Goal: Information Seeking & Learning: Learn about a topic

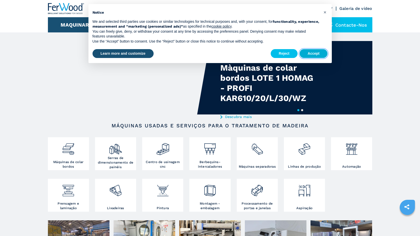
click at [308, 50] on button "Accept" at bounding box center [314, 53] width 28 height 9
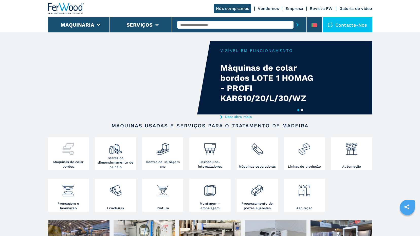
click at [68, 162] on h3 "Máquinas de colar bordos" at bounding box center [68, 164] width 39 height 9
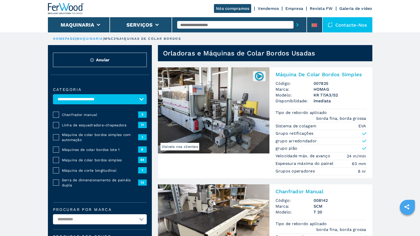
click at [144, 160] on span "64" at bounding box center [142, 160] width 9 height 6
click at [83, 160] on span "Máquina de colar bordos simples" at bounding box center [100, 160] width 76 height 5
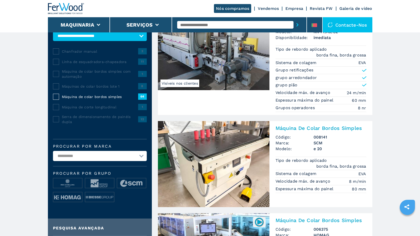
scroll to position [76, 0]
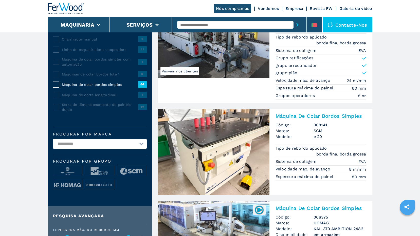
click at [142, 145] on select "**********" at bounding box center [100, 144] width 94 height 10
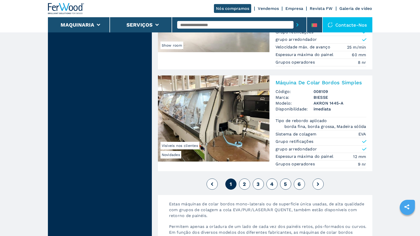
scroll to position [1293, 0]
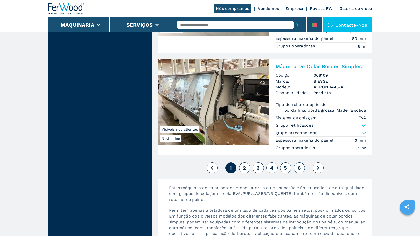
click at [246, 170] on span "2" at bounding box center [244, 168] width 3 height 6
click at [245, 168] on span "2" at bounding box center [244, 168] width 3 height 6
click at [320, 168] on button at bounding box center [318, 168] width 11 height 11
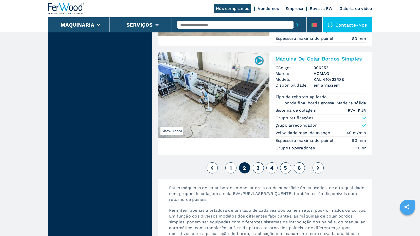
scroll to position [1319, 0]
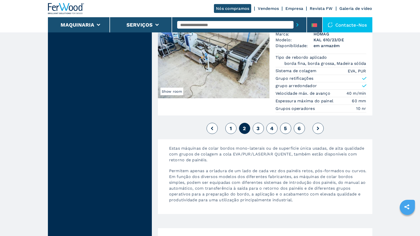
click at [319, 128] on icon at bounding box center [318, 129] width 2 height 4
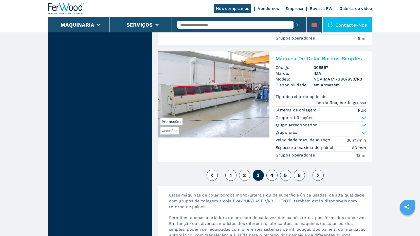
scroll to position [1268, 0]
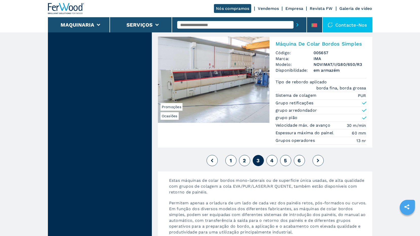
click at [318, 161] on icon at bounding box center [318, 161] width 2 height 4
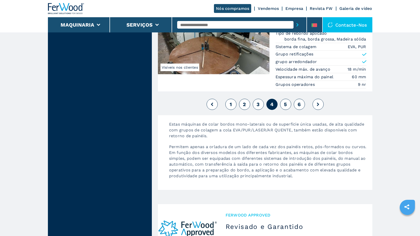
scroll to position [1336, 0]
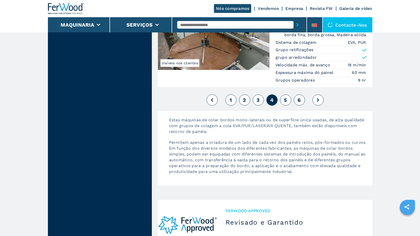
click at [317, 99] on button at bounding box center [318, 100] width 11 height 11
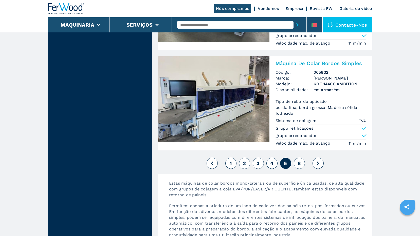
scroll to position [1294, 0]
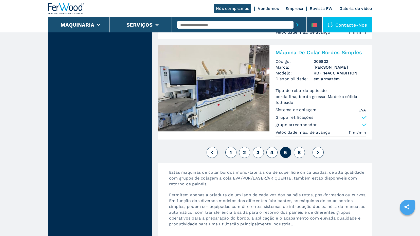
click at [301, 152] on span "6" at bounding box center [299, 153] width 3 height 6
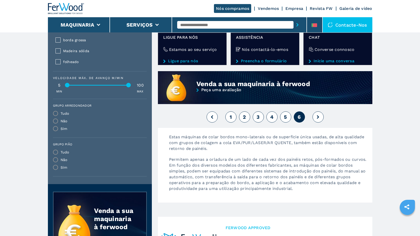
scroll to position [482, 0]
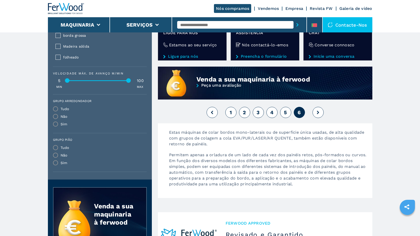
click at [319, 113] on icon at bounding box center [318, 113] width 2 height 4
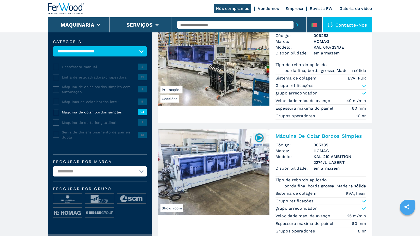
scroll to position [0, 0]
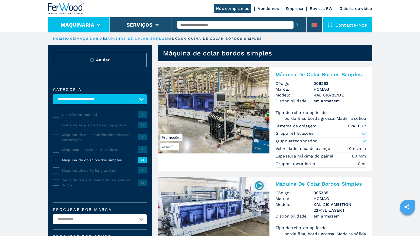
click at [97, 25] on icon at bounding box center [99, 25] width 4 height 2
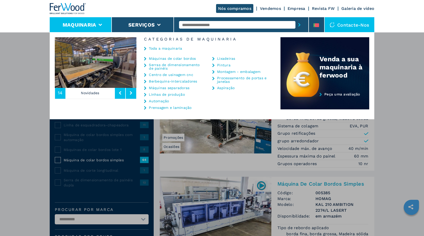
click at [174, 68] on link "Serras de dimensionamento de painéis" at bounding box center [174, 66] width 51 height 7
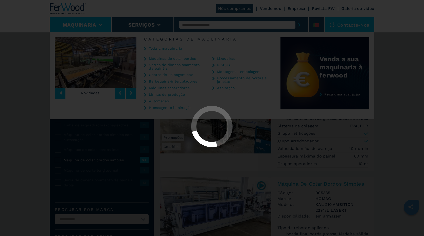
select select "**********"
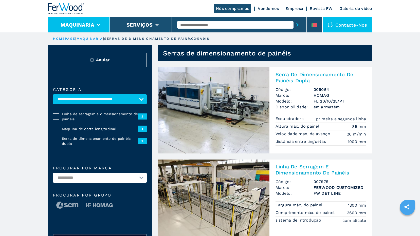
click at [98, 25] on icon at bounding box center [99, 25] width 4 height 2
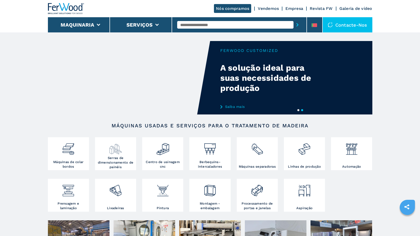
click at [115, 156] on h3 "Serras de dimensionamento de painéis" at bounding box center [115, 163] width 39 height 14
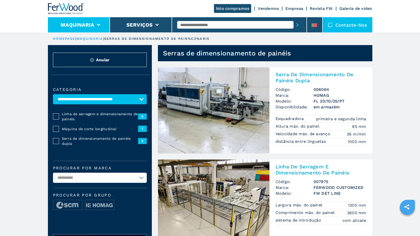
click at [97, 23] on li "Maquinaria" at bounding box center [79, 24] width 62 height 15
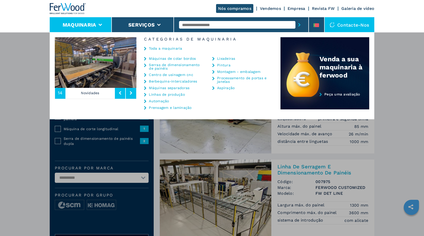
click at [150, 49] on link "Toda a maquinaria" at bounding box center [165, 49] width 33 height 4
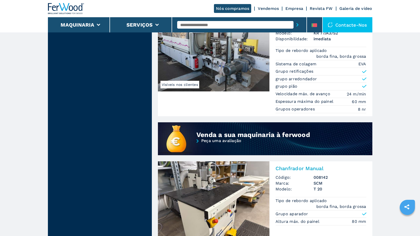
scroll to position [254, 0]
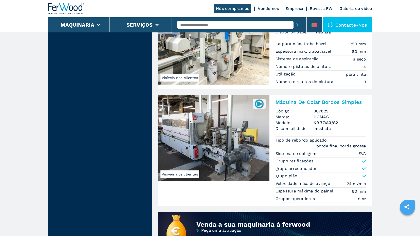
click at [214, 24] on input "text" at bounding box center [235, 25] width 116 height 8
type input "**********"
click at [298, 25] on icon "submit-button" at bounding box center [298, 25] width 2 height 4
